Goal: Complete application form

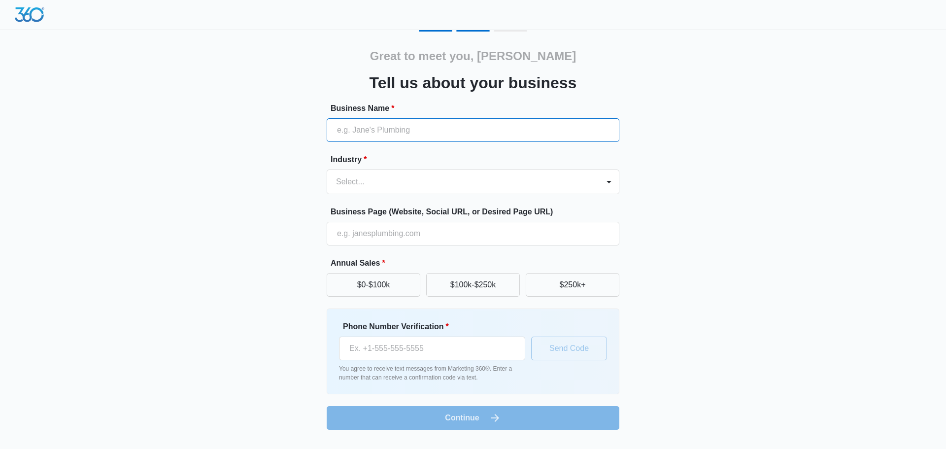
click at [422, 131] on input "Business Name *" at bounding box center [473, 130] width 293 height 24
type input "Farah Law Injury and Accident Attorneys"
type input "[URL][DOMAIN_NAME]"
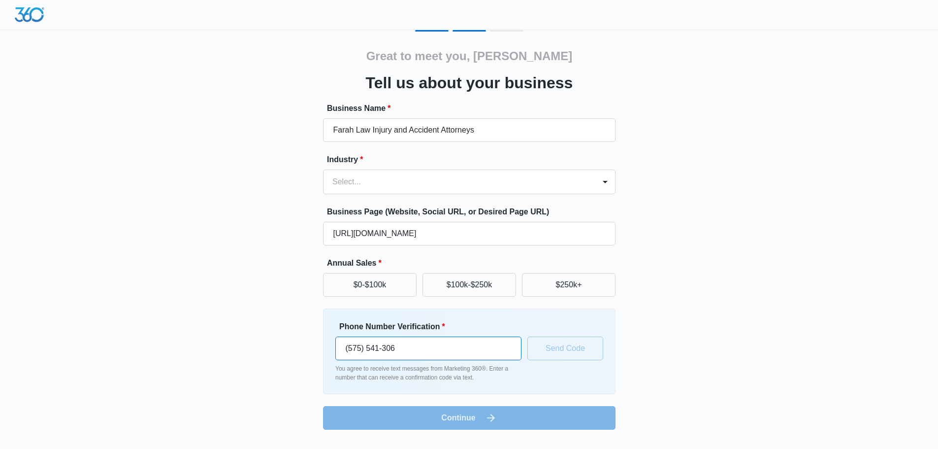
type input "[PHONE_NUMBER]"
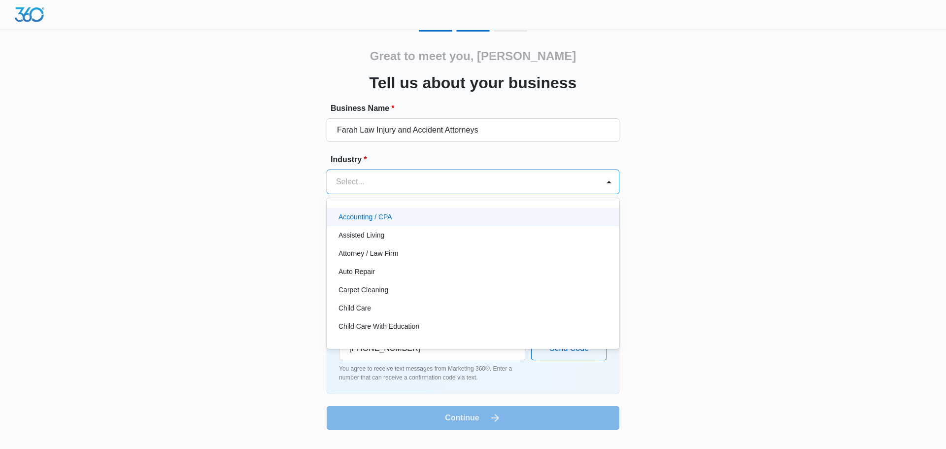
click at [368, 173] on div "Select..." at bounding box center [463, 182] width 272 height 24
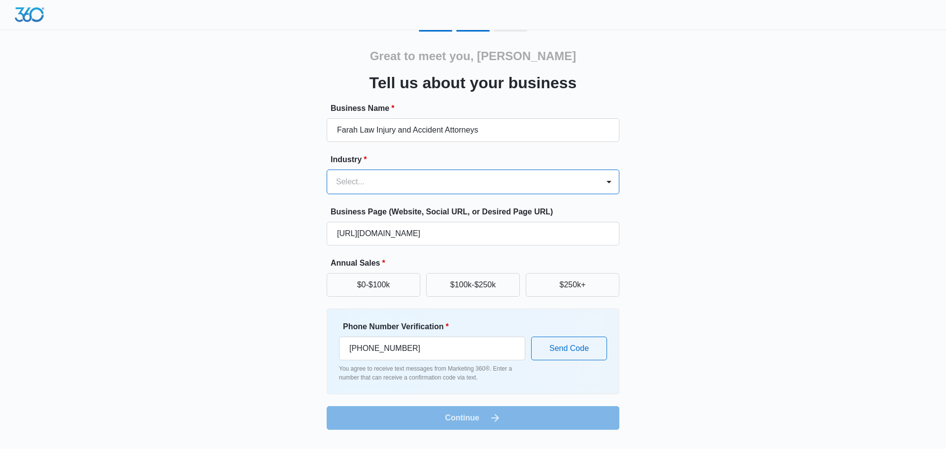
click at [372, 180] on div at bounding box center [461, 182] width 250 height 14
click at [374, 180] on div at bounding box center [461, 182] width 250 height 14
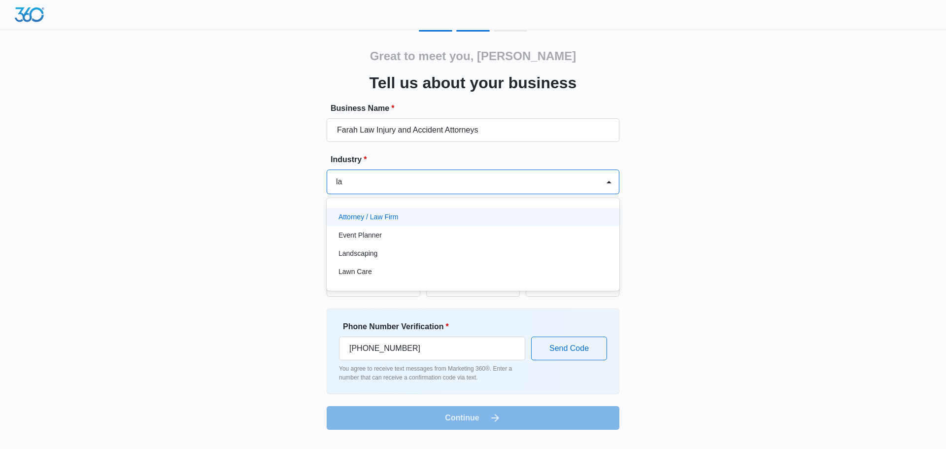
type input "law"
click at [406, 214] on div "Attorney / Law Firm" at bounding box center [471, 217] width 267 height 10
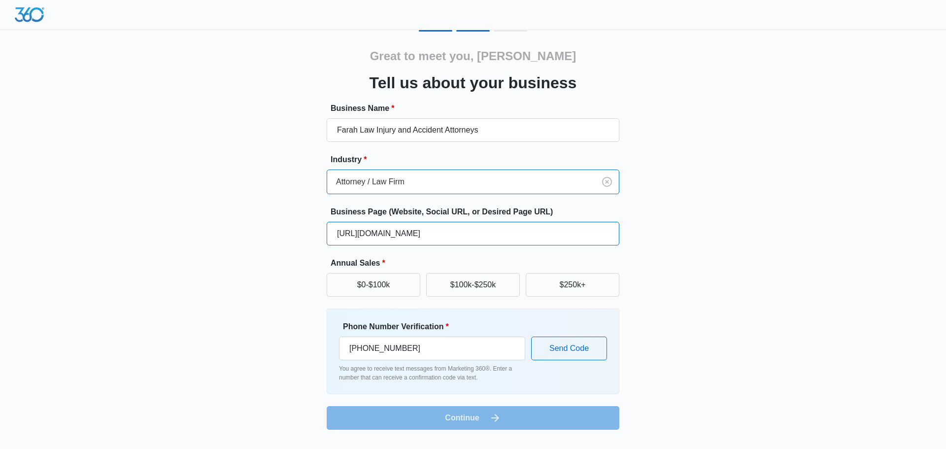
drag, startPoint x: 459, startPoint y: 233, endPoint x: 478, endPoint y: 233, distance: 19.2
click at [460, 233] on input "[URL][DOMAIN_NAME]" at bounding box center [473, 234] width 293 height 24
click at [384, 286] on button "$0-$100k" at bounding box center [374, 285] width 94 height 24
click at [462, 284] on button "$100k-$250k" at bounding box center [473, 285] width 94 height 24
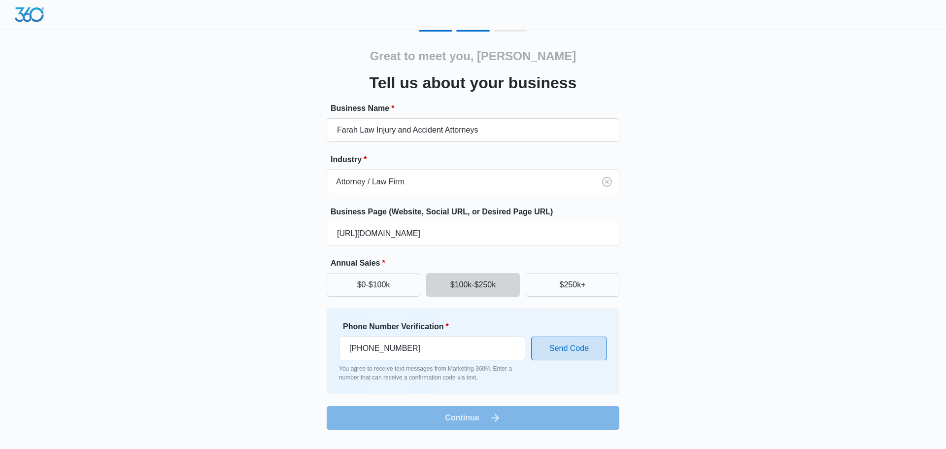
drag, startPoint x: 569, startPoint y: 349, endPoint x: 562, endPoint y: 471, distance: 122.3
click at [562, 448] on html "Great to meet you, Coren Tell us about your business Business Name * Farah Law …" at bounding box center [473, 224] width 946 height 449
click at [442, 345] on input "[PHONE_NUMBER]" at bounding box center [432, 348] width 186 height 24
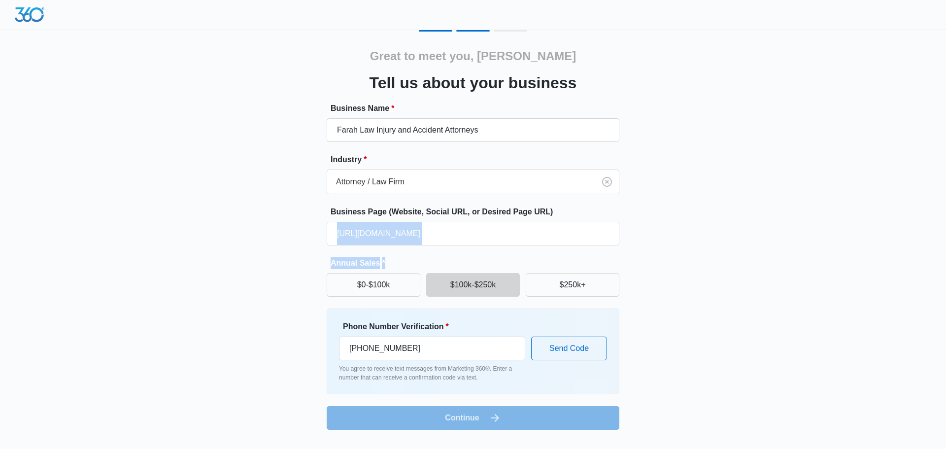
click at [807, 246] on div "Great to meet you, Coren Tell us about your business Business Name * Farah Law …" at bounding box center [473, 220] width 946 height 441
click at [34, 20] on img at bounding box center [30, 14] width 30 height 15
click at [23, 6] on div at bounding box center [473, 15] width 946 height 30
click at [459, 346] on input "[PHONE_NUMBER]" at bounding box center [432, 348] width 186 height 24
click at [482, 418] on form "Business Name * Farah Law Injury and Accident Attorneys Industry * Attorney / L…" at bounding box center [473, 265] width 293 height 327
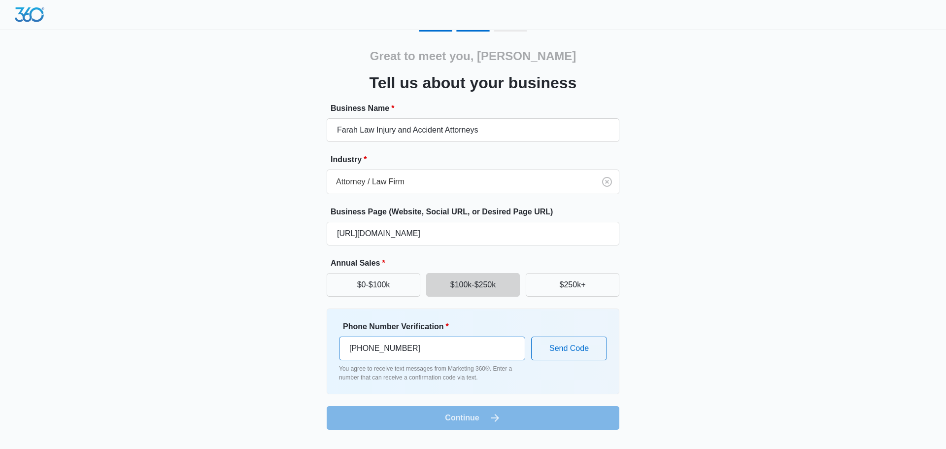
drag, startPoint x: 446, startPoint y: 354, endPoint x: 229, endPoint y: 340, distance: 218.2
click at [208, 352] on div "Great to meet you, Coren Tell us about your business Business Name * Farah Law …" at bounding box center [472, 229] width 591 height 399
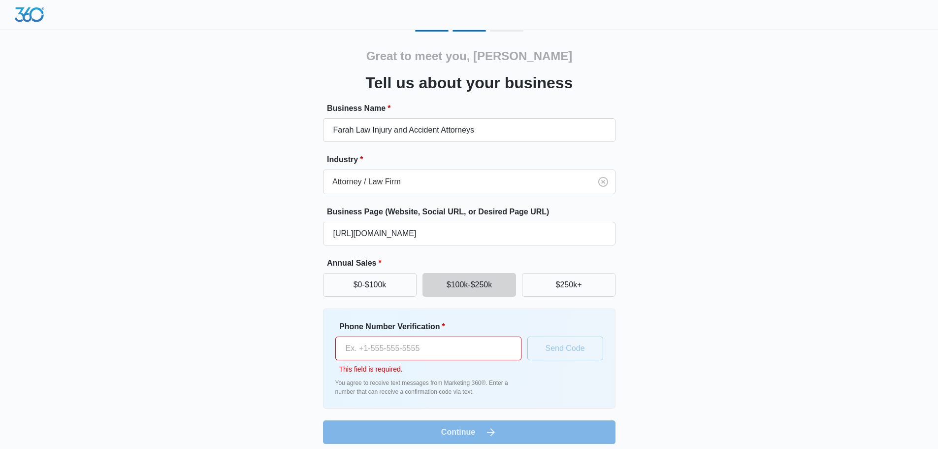
click at [148, 314] on div "Great to meet you, Coren Tell us about your business Business Name * Farah Law …" at bounding box center [469, 228] width 938 height 456
click at [496, 350] on input "Phone Number Verification *" at bounding box center [428, 348] width 186 height 24
click at [505, 29] on div at bounding box center [469, 15] width 938 height 30
click at [28, 19] on img at bounding box center [30, 14] width 30 height 15
